Goal: Information Seeking & Learning: Learn about a topic

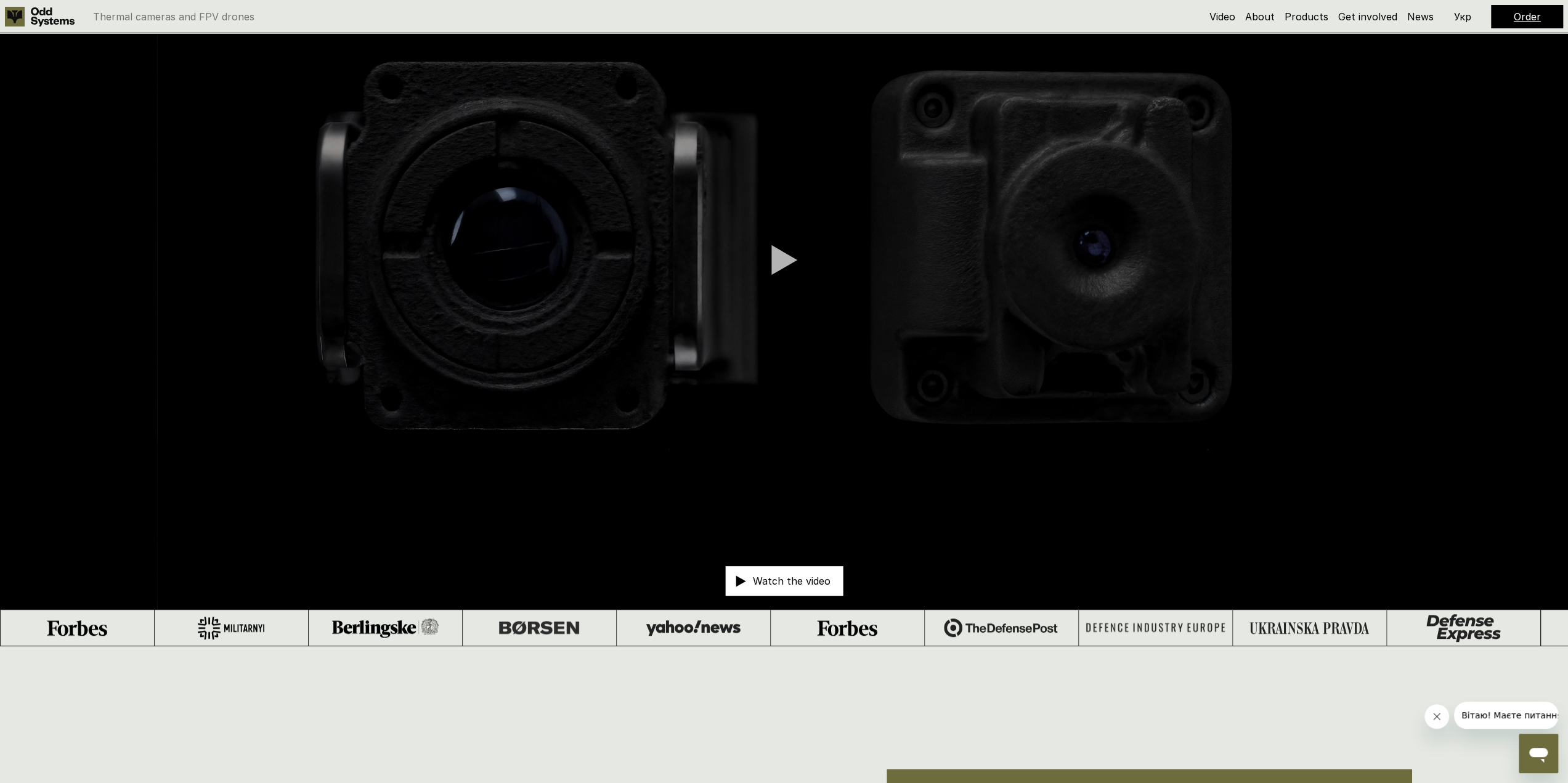
scroll to position [61, 0]
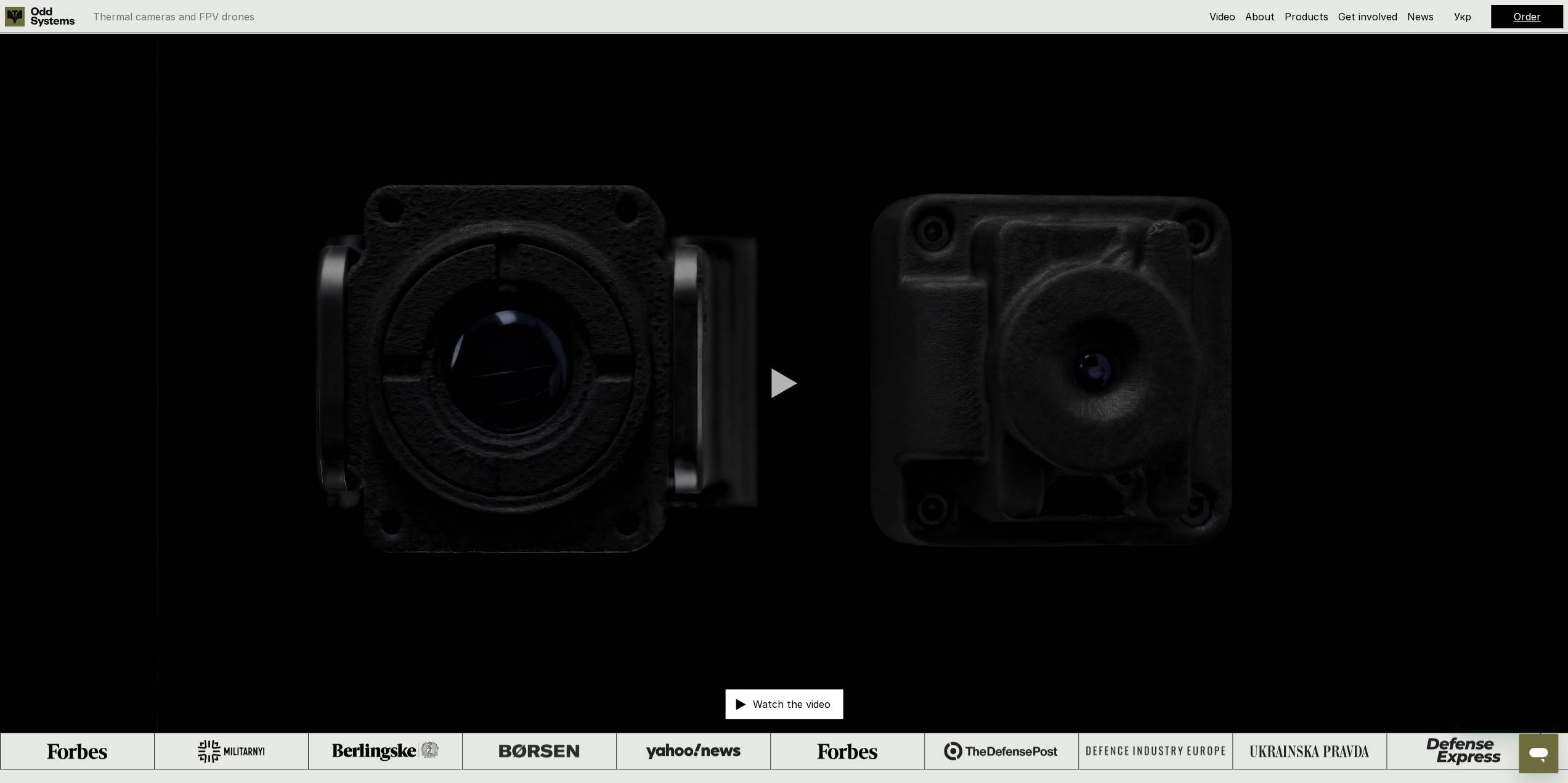
drag, startPoint x: 437, startPoint y: 192, endPoint x: 446, endPoint y: 201, distance: 12.7
click at [446, 201] on video at bounding box center [784, 383] width 1568 height 700
drag, startPoint x: 726, startPoint y: 322, endPoint x: 734, endPoint y: 325, distance: 8.5
click at [730, 322] on video at bounding box center [784, 383] width 1568 height 700
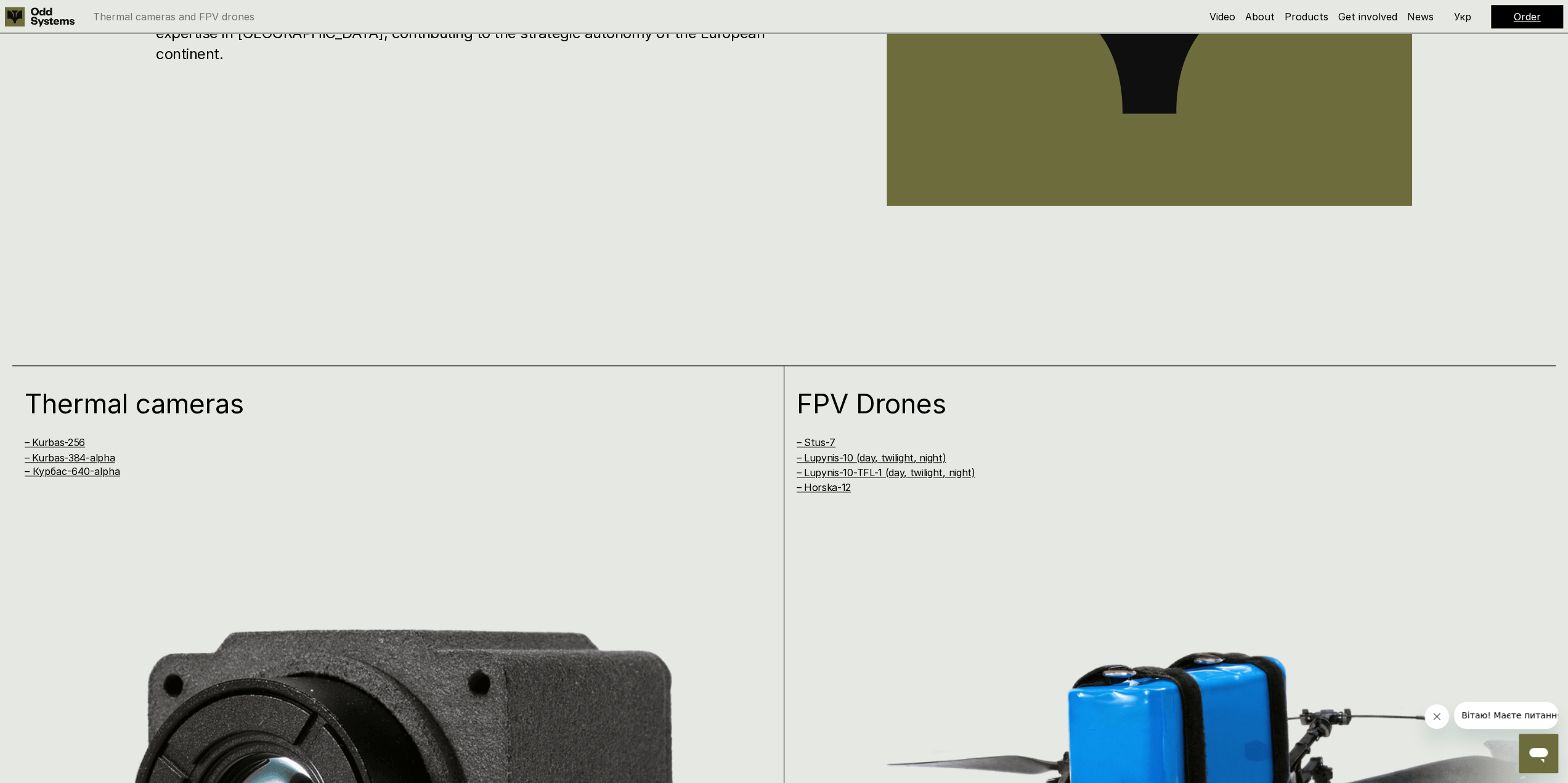
scroll to position [1479, 0]
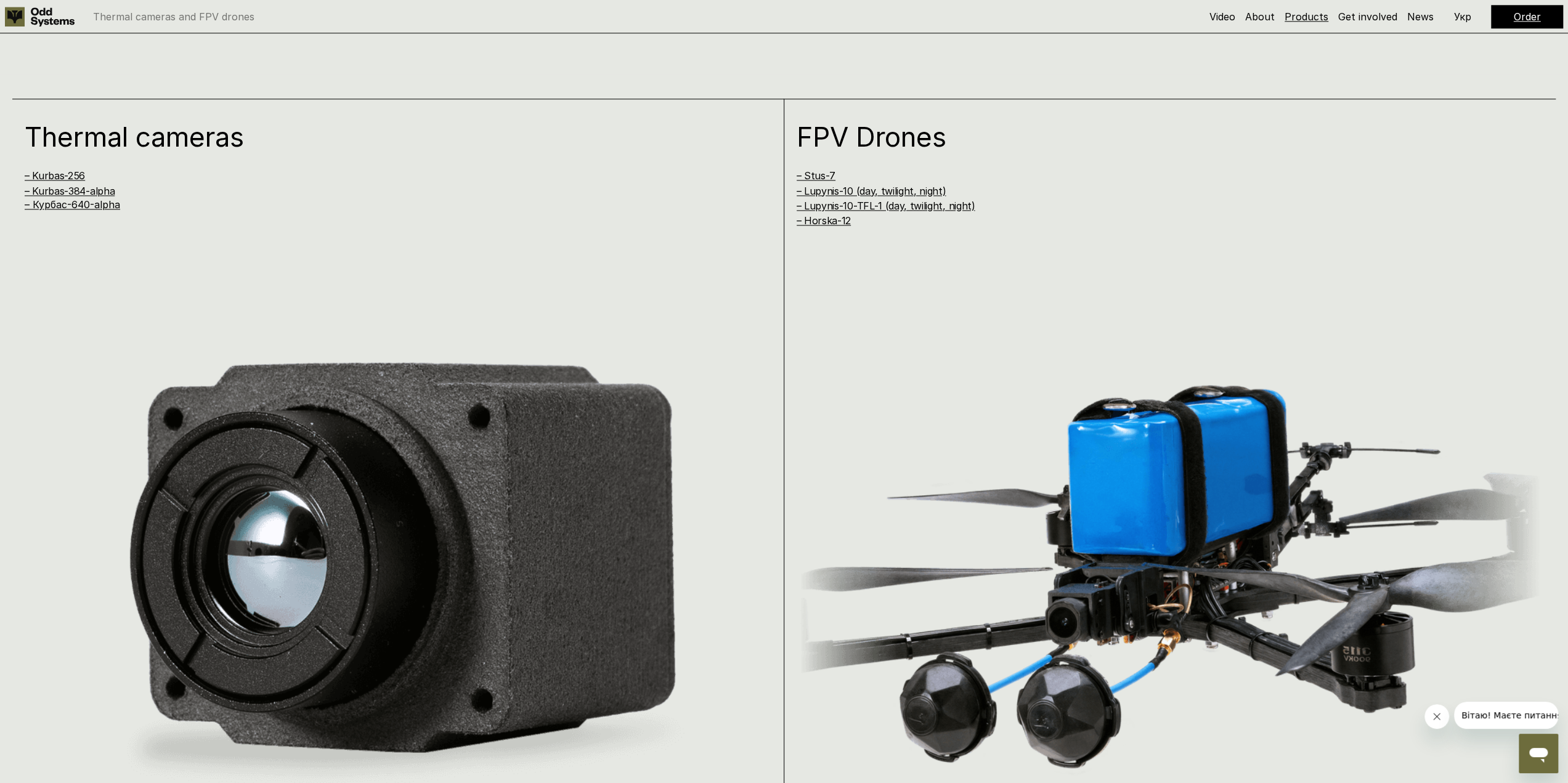
click at [1313, 19] on link "Products" at bounding box center [1306, 17] width 44 height 13
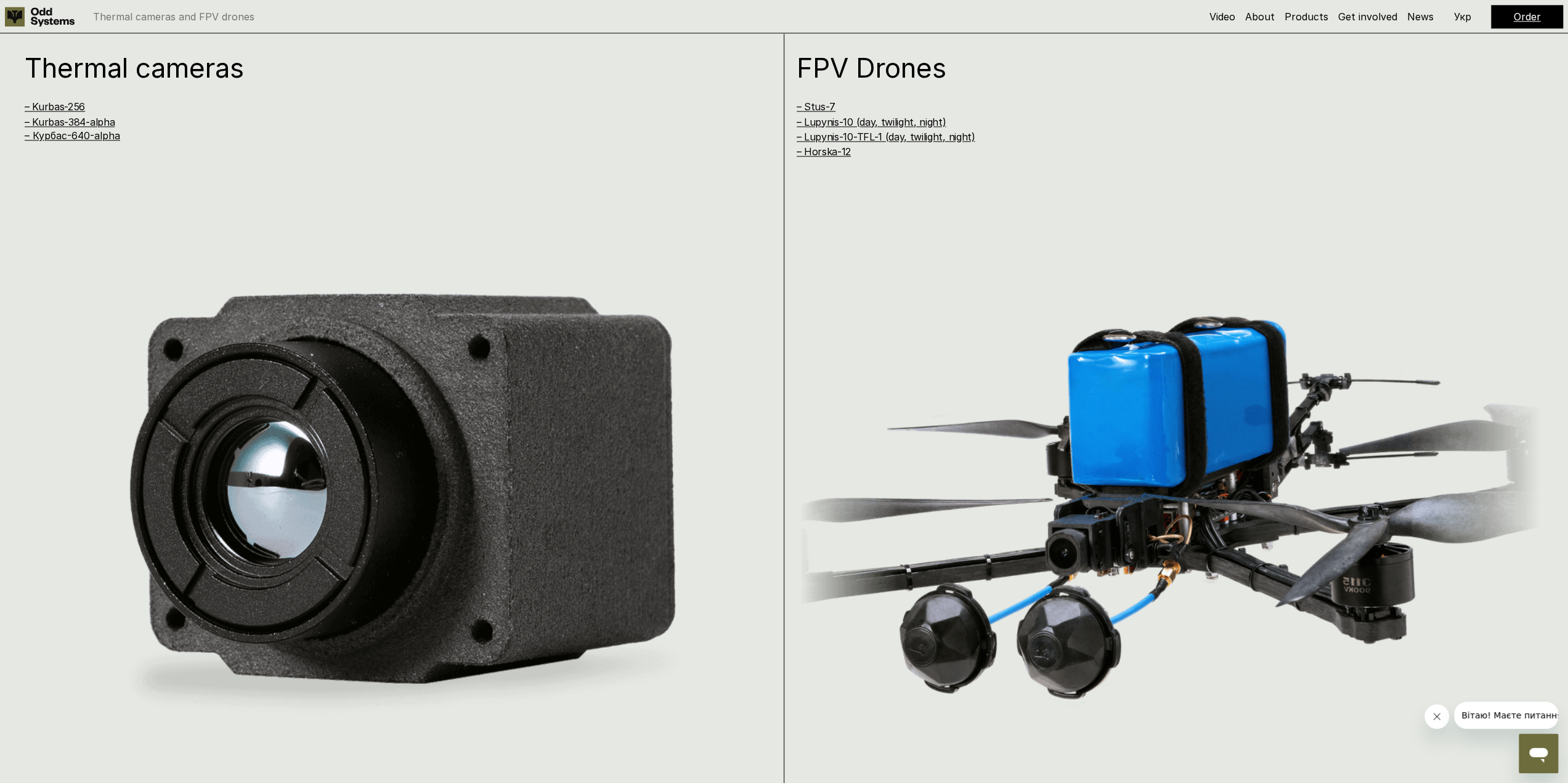
scroll to position [1548, 0]
click at [63, 132] on link "– Курбас-640-alpha" at bounding box center [72, 135] width 95 height 13
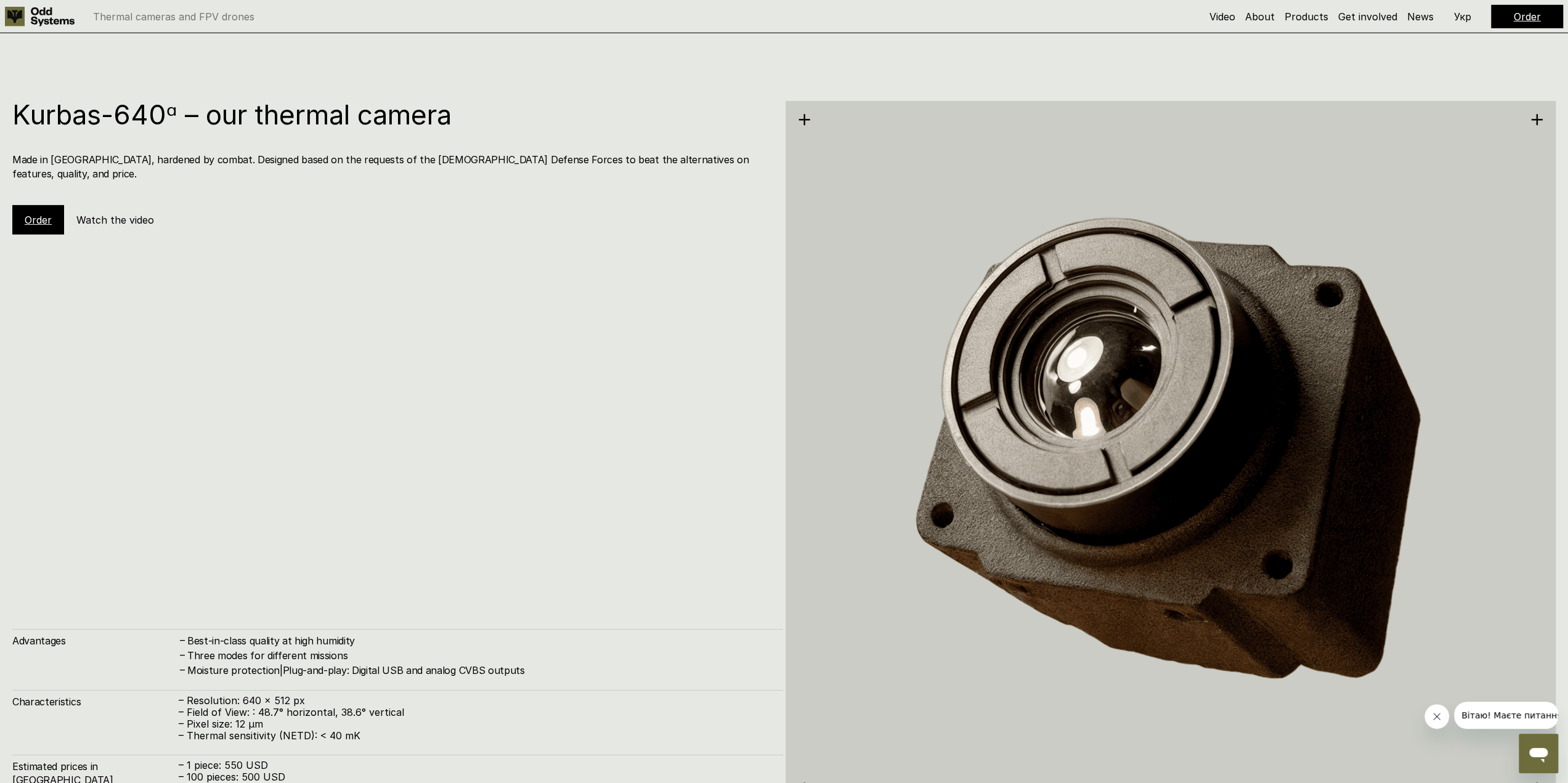
scroll to position [3903, 0]
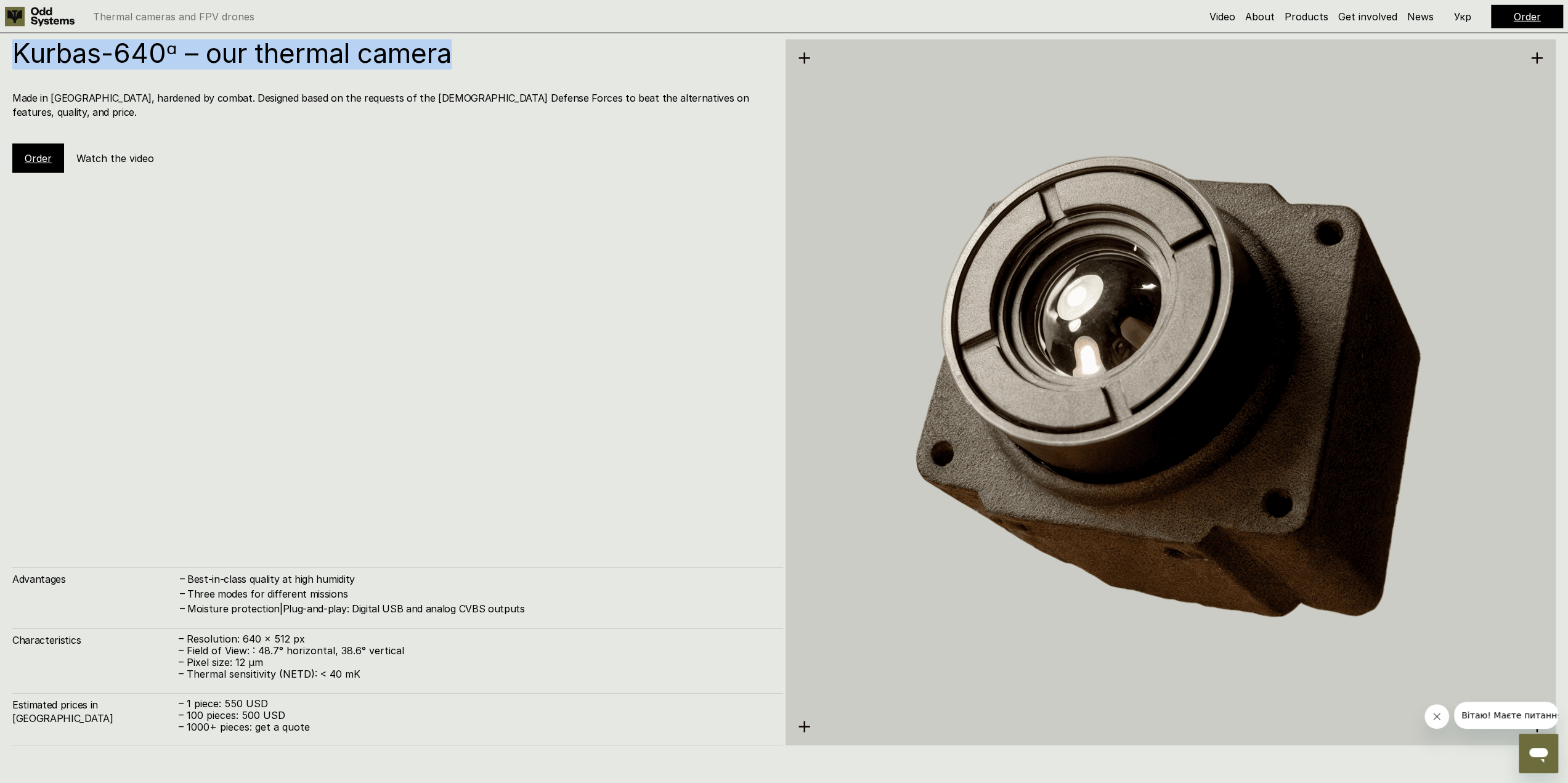
drag, startPoint x: 455, startPoint y: 59, endPoint x: 0, endPoint y: 54, distance: 455.0
click at [0, 54] on div "Kurbas-640ᵅ – our thermal camera Made in [GEOGRAPHIC_DATA], hardened by combat.…" at bounding box center [784, 391] width 1568 height 783
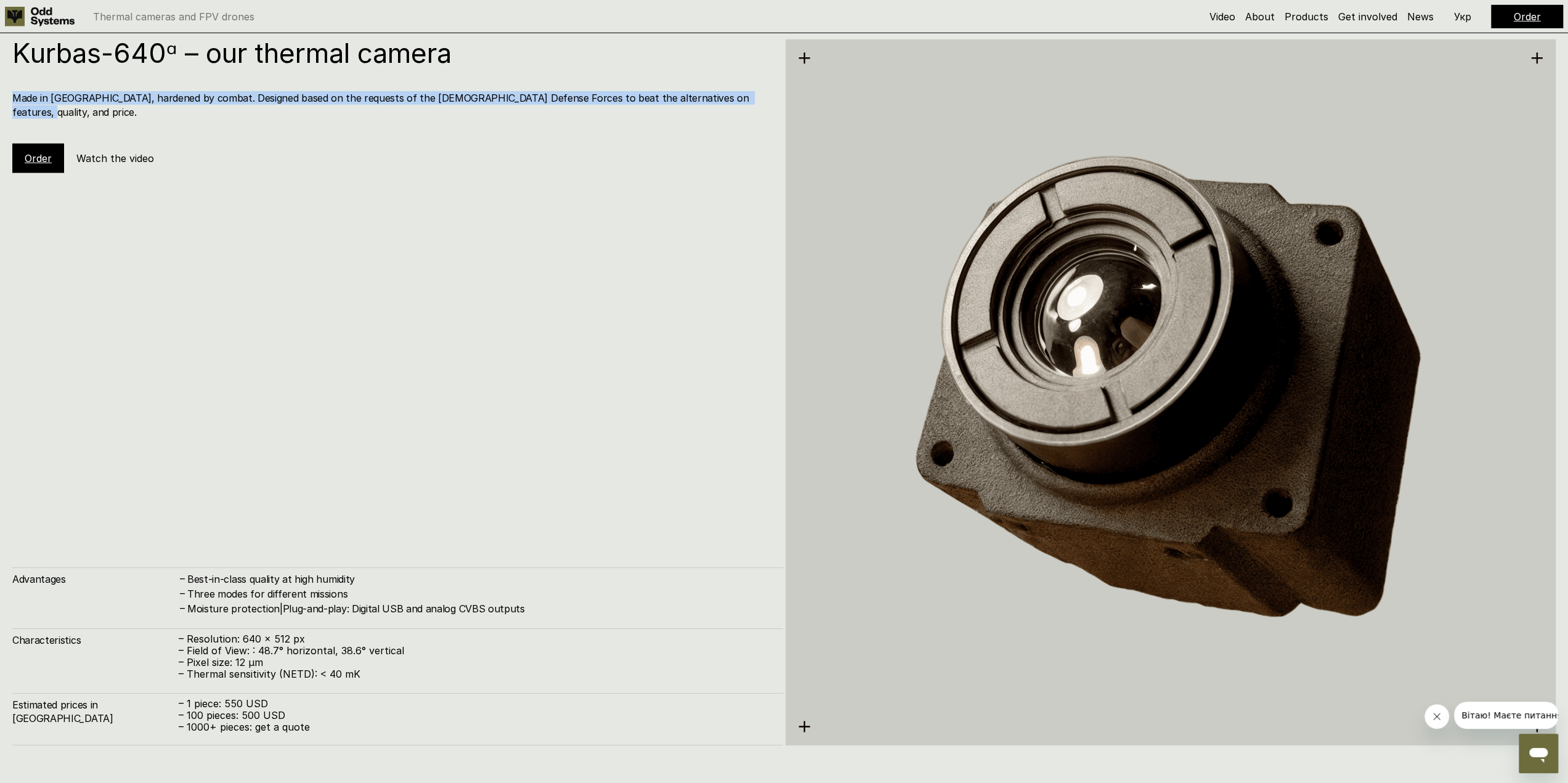
drag, startPoint x: 13, startPoint y: 96, endPoint x: 723, endPoint y: 117, distance: 710.3
click at [723, 117] on div "Kurbas-640ᵅ – our thermal camera Made in [GEOGRAPHIC_DATA], hardened by combat.…" at bounding box center [398, 106] width 771 height 134
drag, startPoint x: 723, startPoint y: 115, endPoint x: 15, endPoint y: 109, distance: 708.0
click at [15, 109] on div "Kurbas-640ᵅ – our thermal camera Made in [GEOGRAPHIC_DATA], hardened by combat.…" at bounding box center [398, 106] width 771 height 134
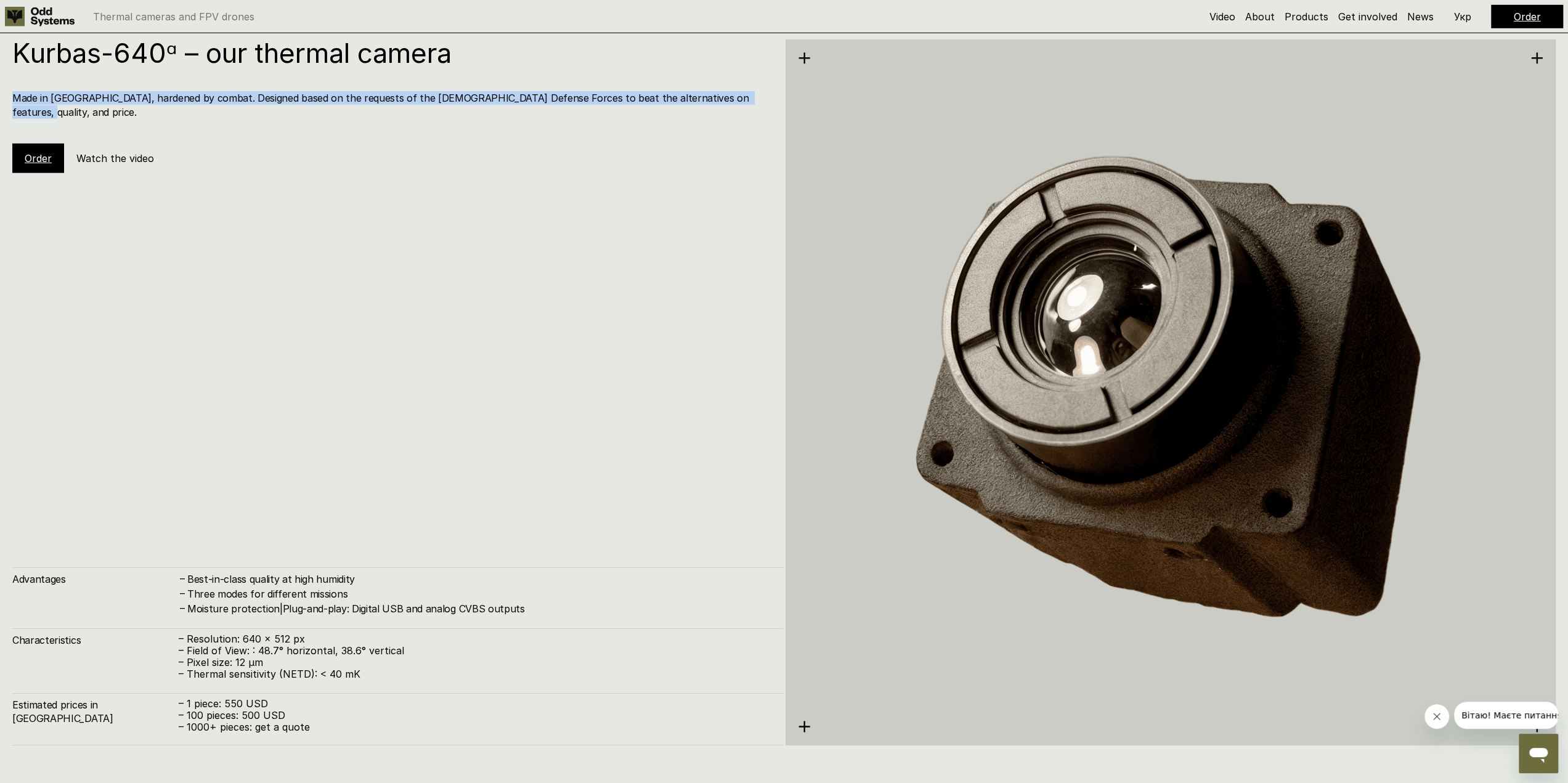
click at [29, 98] on h4 "Made in [GEOGRAPHIC_DATA], hardened by combat. Designed based on the requests o…" at bounding box center [391, 105] width 758 height 28
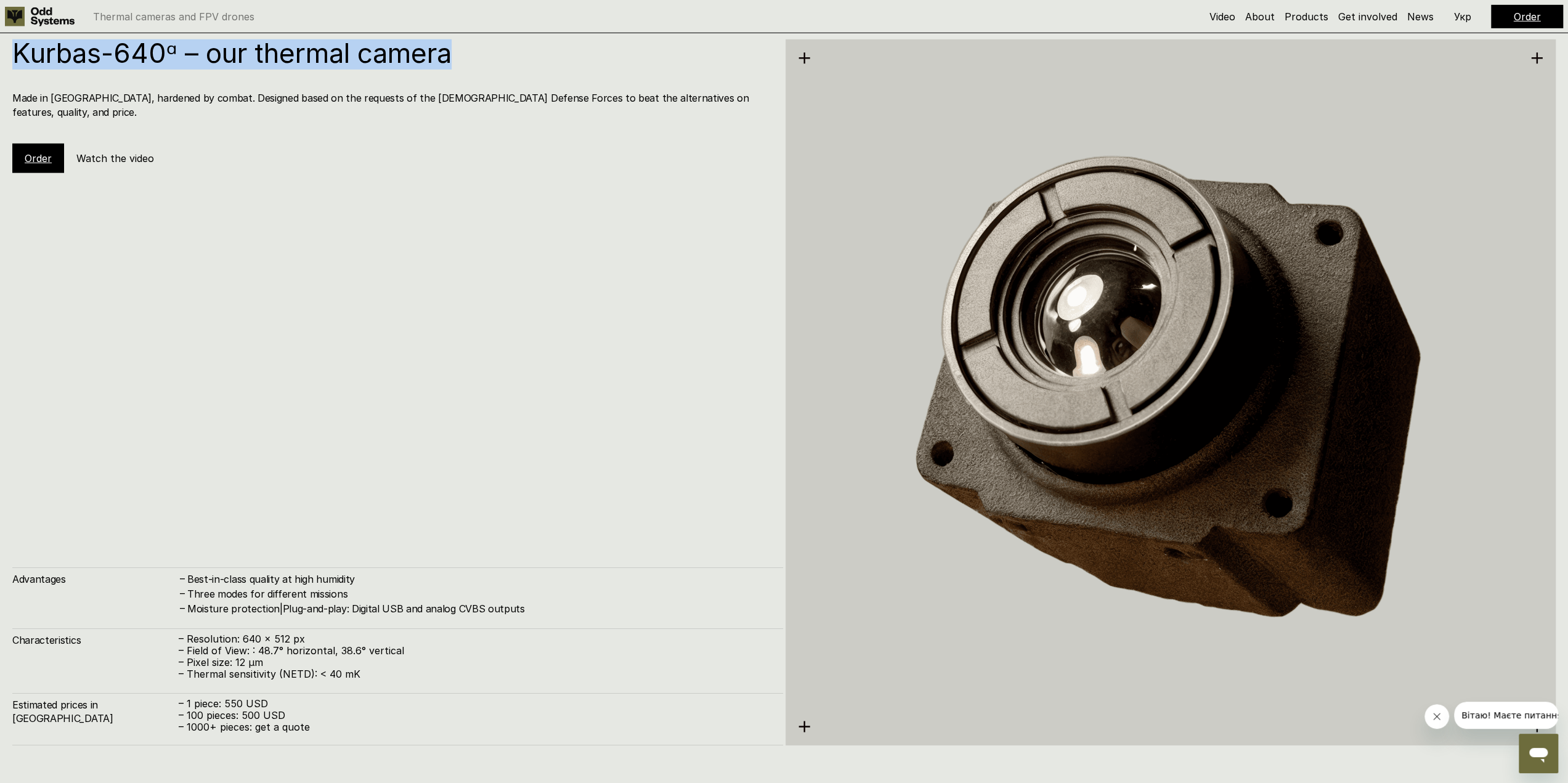
drag, startPoint x: 18, startPoint y: 55, endPoint x: 464, endPoint y: 62, distance: 446.1
click at [464, 62] on h1 "Kurbas-640ᵅ – our thermal camera" at bounding box center [391, 53] width 758 height 27
click at [453, 78] on div "Kurbas-640ᵅ – our thermal camera Made in [GEOGRAPHIC_DATA], hardened by combat.…" at bounding box center [398, 106] width 771 height 134
